Goal: Task Accomplishment & Management: Manage account settings

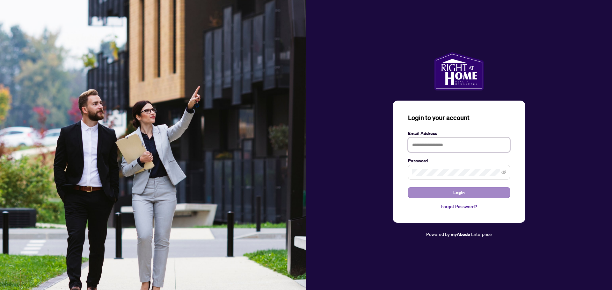
type input "**********"
click at [460, 192] on span "Login" at bounding box center [458, 193] width 11 height 10
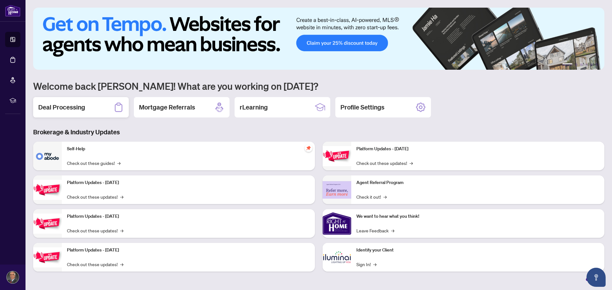
click at [59, 106] on h2 "Deal Processing" at bounding box center [61, 107] width 47 height 9
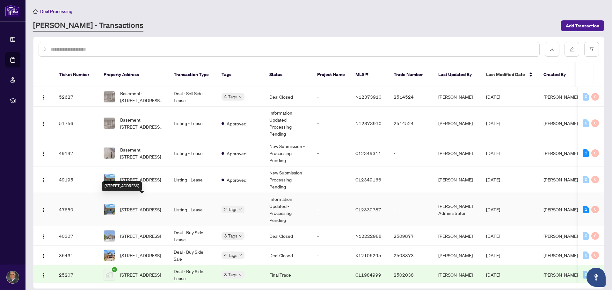
click at [143, 207] on span "[STREET_ADDRESS]" at bounding box center [140, 209] width 41 height 7
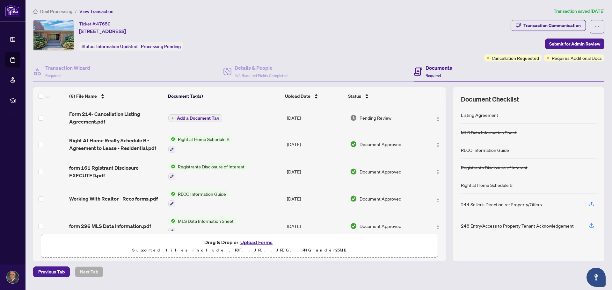
click at [57, 39] on img at bounding box center [53, 35] width 40 height 30
click at [105, 11] on span "View Transaction" at bounding box center [96, 12] width 34 height 6
click at [100, 13] on span "View Transaction" at bounding box center [96, 12] width 34 height 6
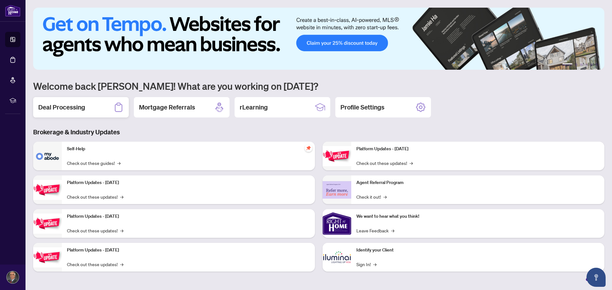
click at [79, 105] on h2 "Deal Processing" at bounding box center [61, 107] width 47 height 9
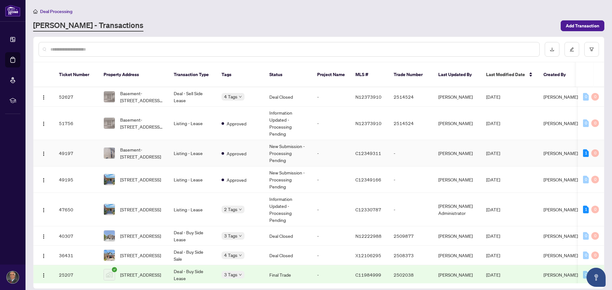
click at [178, 153] on td "Listing - Lease" at bounding box center [193, 153] width 48 height 26
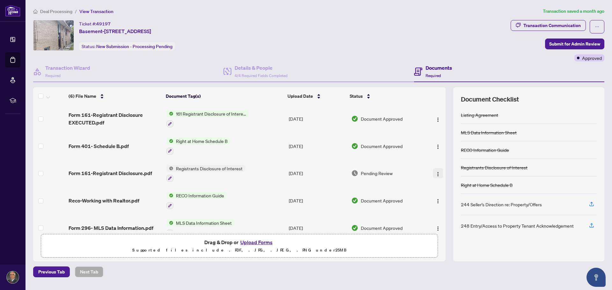
click at [434, 177] on button "button" at bounding box center [438, 173] width 10 height 10
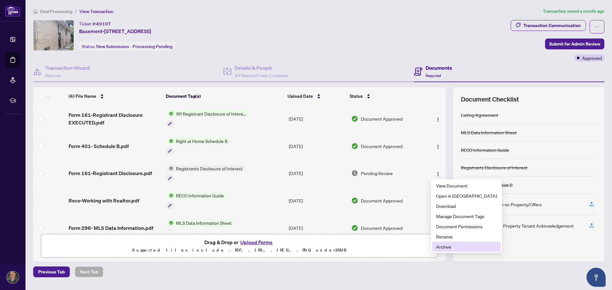
click at [444, 248] on span "Archive" at bounding box center [466, 247] width 61 height 7
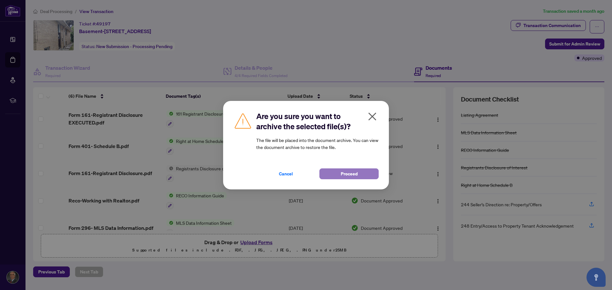
click at [337, 174] on button "Proceed" at bounding box center [348, 174] width 59 height 11
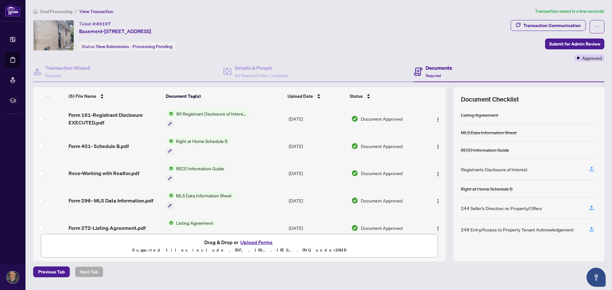
click at [267, 242] on button "Upload Forms" at bounding box center [256, 242] width 36 height 8
